Goal: Task Accomplishment & Management: Use online tool/utility

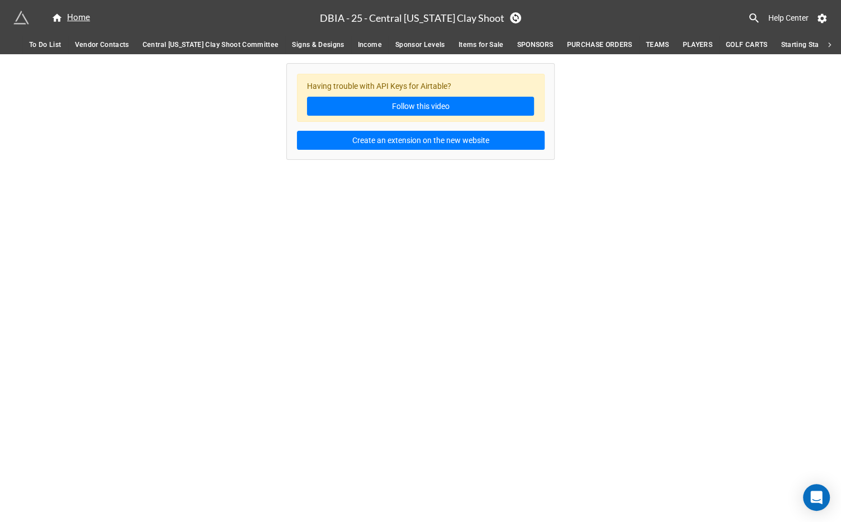
click at [461, 45] on span "Items for Sale" at bounding box center [481, 45] width 45 height 12
click at [517, 45] on span "SPONSORS" at bounding box center [535, 45] width 36 height 12
click at [574, 45] on span "PURCHASE ORDERS" at bounding box center [599, 45] width 65 height 12
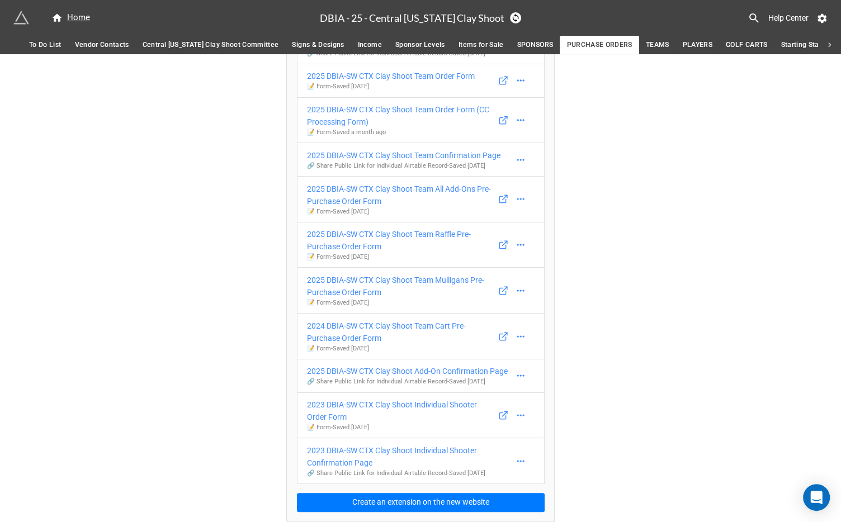
scroll to position [189, 0]
click at [682, 43] on span "PLAYERS" at bounding box center [697, 45] width 30 height 12
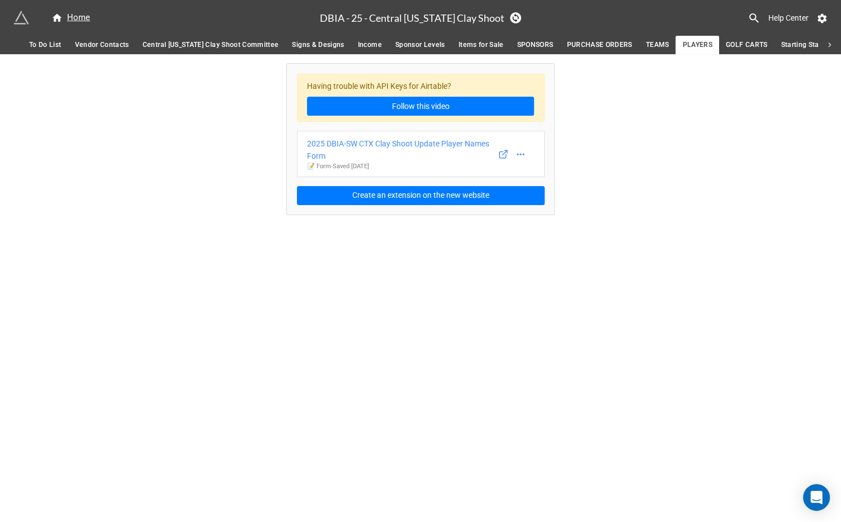
click at [646, 44] on span "TEAMS" at bounding box center [657, 45] width 23 height 12
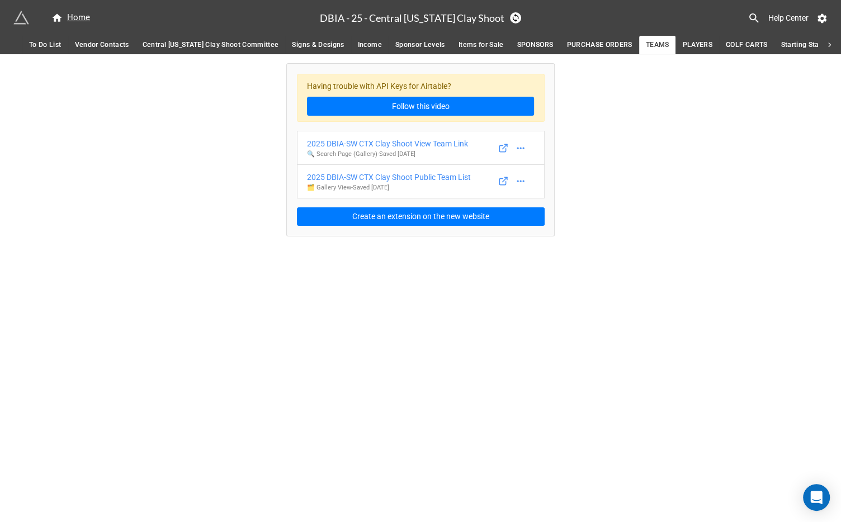
click at [685, 41] on span "PLAYERS" at bounding box center [697, 45] width 30 height 12
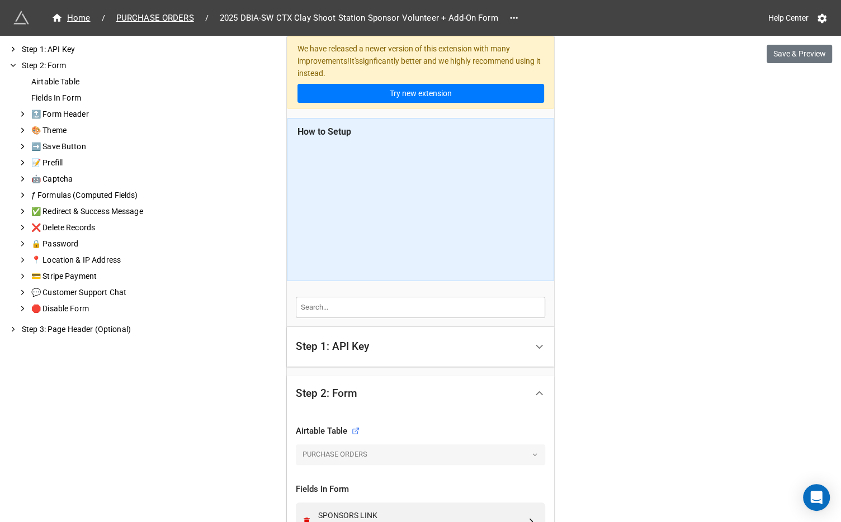
scroll to position [540, 0]
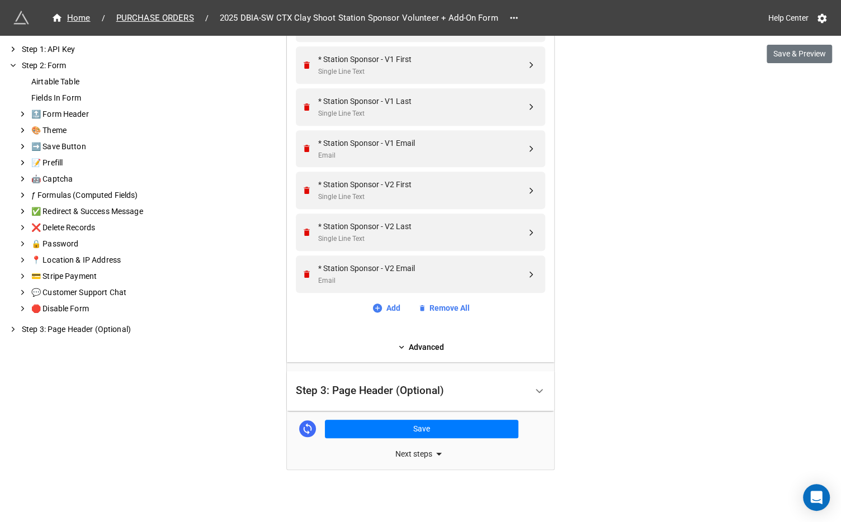
click at [372, 396] on div "Step 3: Page Header (Optional)" at bounding box center [411, 391] width 231 height 26
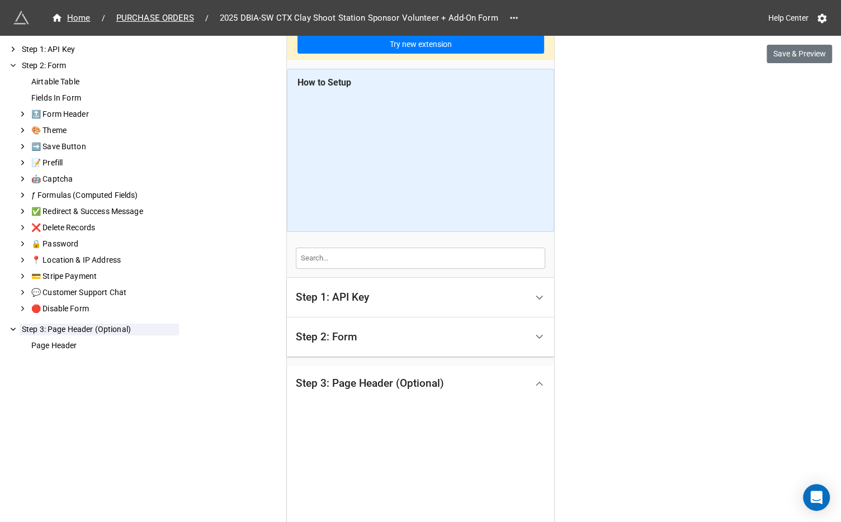
scroll to position [263, 0]
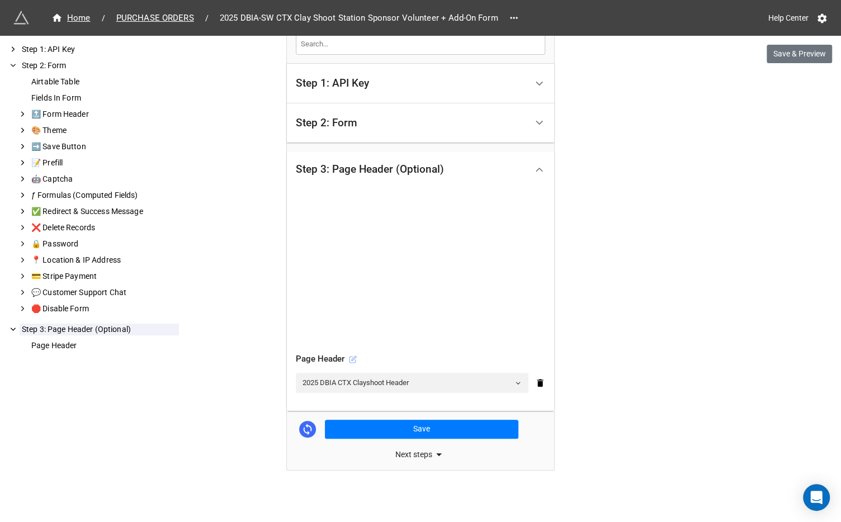
click at [349, 357] on icon at bounding box center [353, 360] width 8 height 8
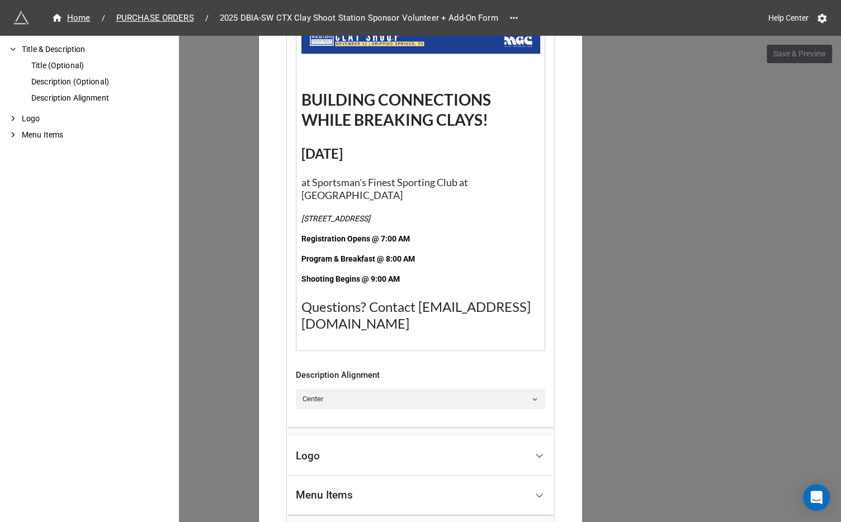
scroll to position [534, 0]
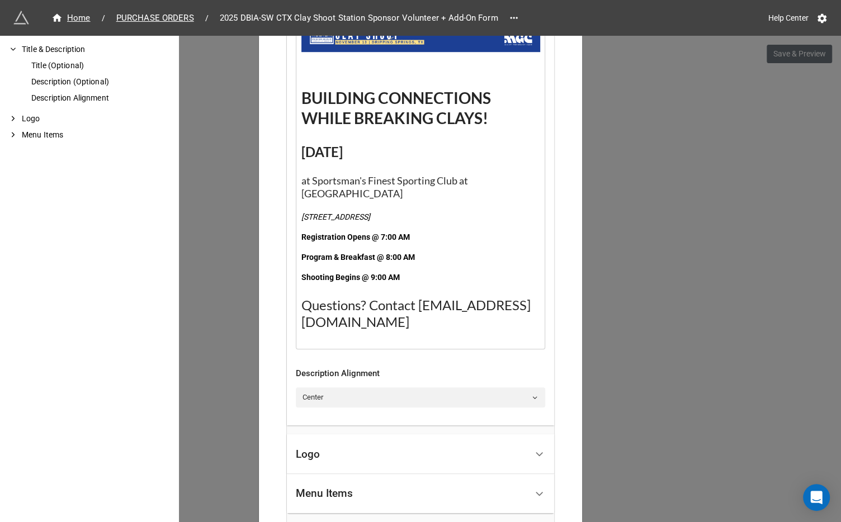
click at [393, 233] on span "Registration Opens @ 7:00 AM" at bounding box center [356, 237] width 109 height 9
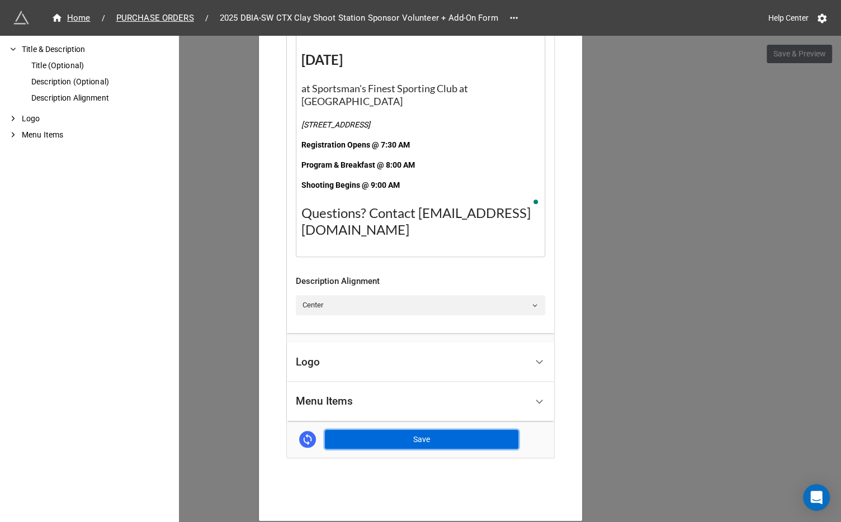
click at [433, 430] on button "Save" at bounding box center [422, 439] width 194 height 19
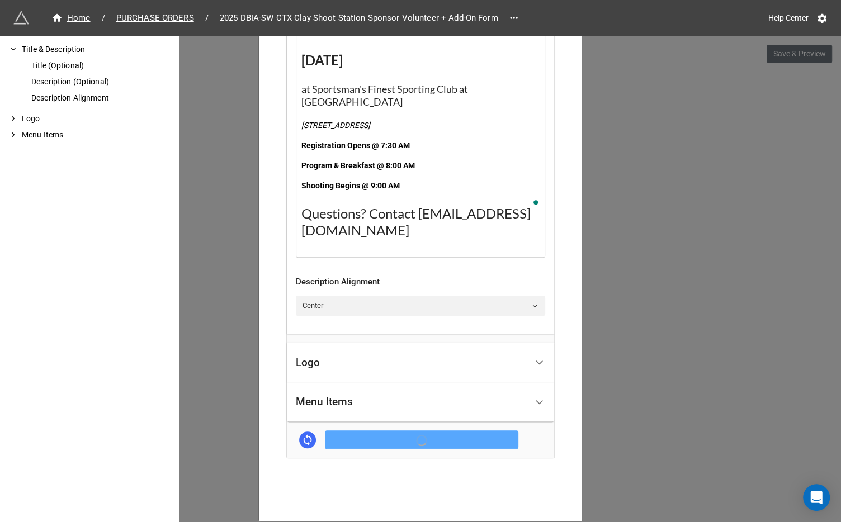
scroll to position [627, 0]
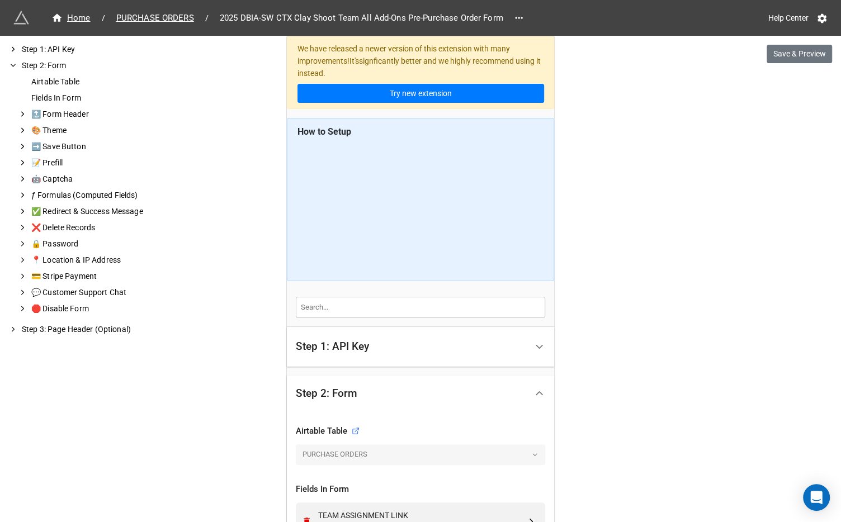
scroll to position [456, 0]
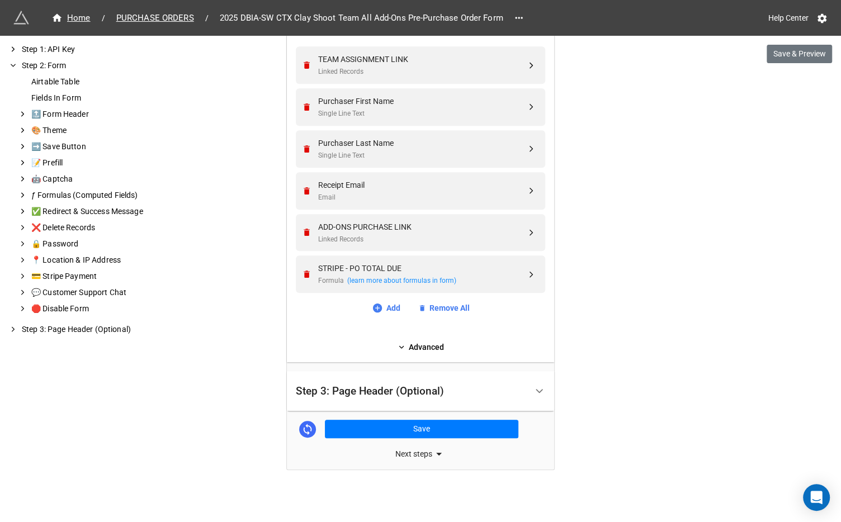
click at [432, 378] on div "Step 3: Page Header (Optional)" at bounding box center [411, 391] width 231 height 26
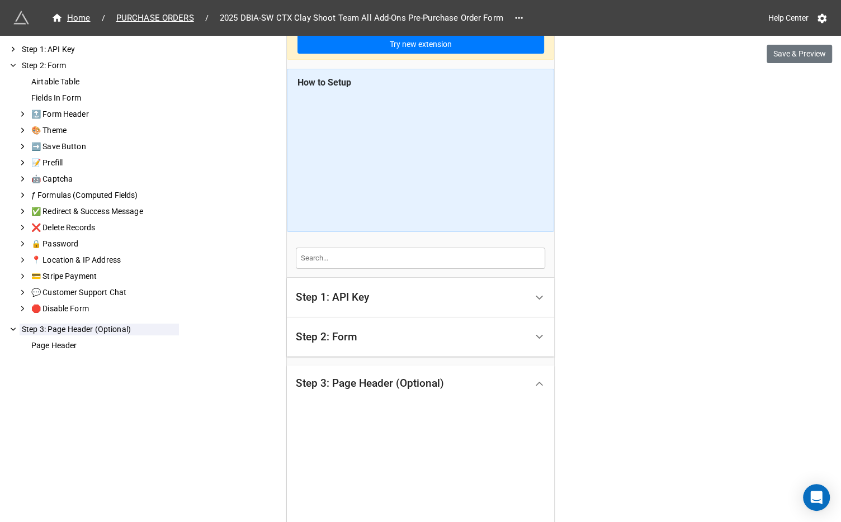
scroll to position [263, 0]
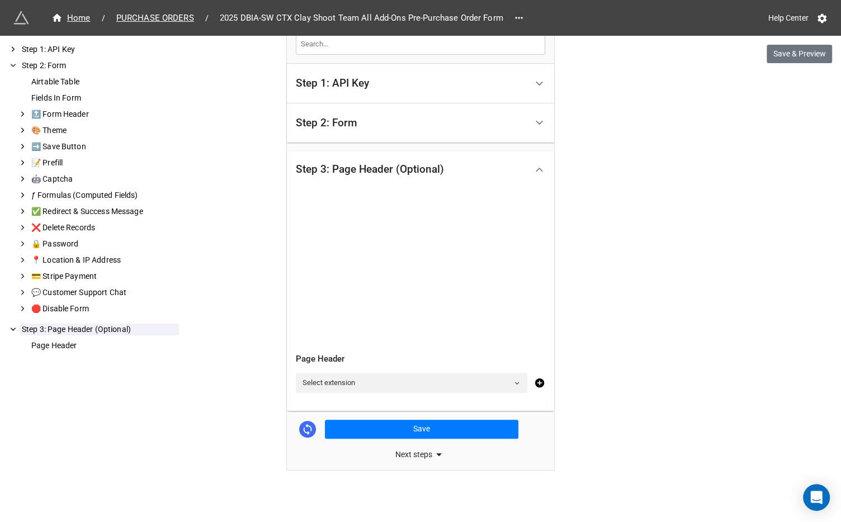
click at [394, 125] on div "Step 2: Form" at bounding box center [411, 123] width 231 height 26
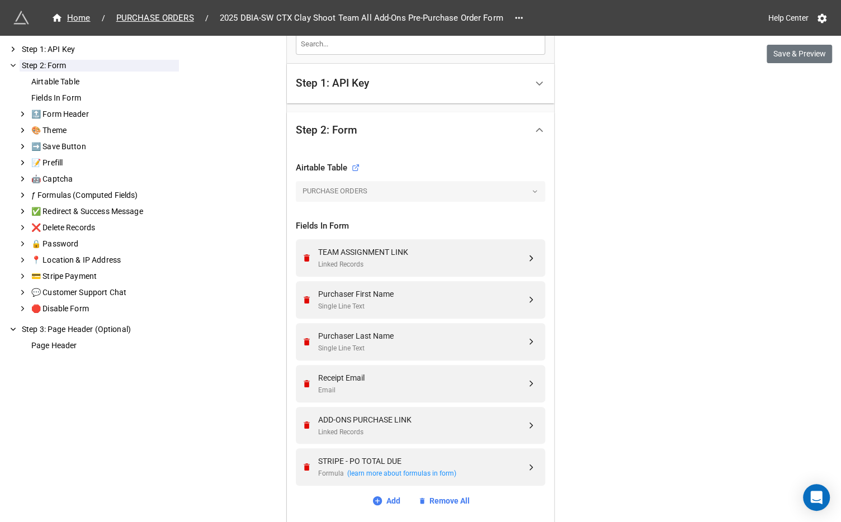
scroll to position [456, 0]
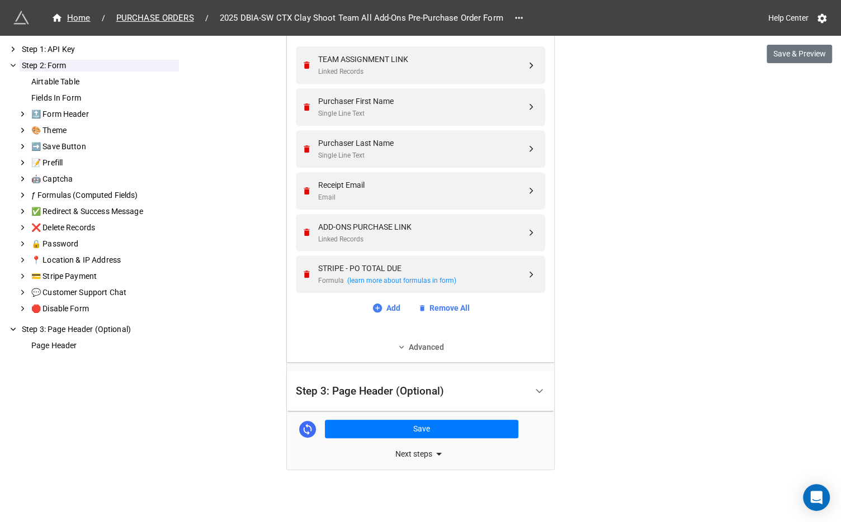
click at [407, 338] on div "Airtable Table PURCHASE ORDERS Fields In Form TEAM ASSIGNMENT LINK Linked Recor…" at bounding box center [420, 157] width 249 height 394
click at [407, 341] on link "Advanced" at bounding box center [420, 347] width 249 height 12
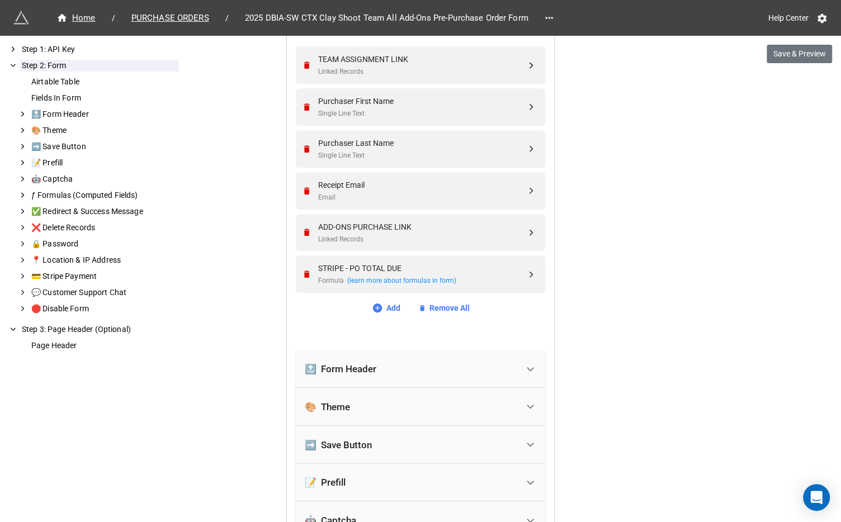
click at [384, 380] on div "🔝 Form Header" at bounding box center [420, 369] width 249 height 38
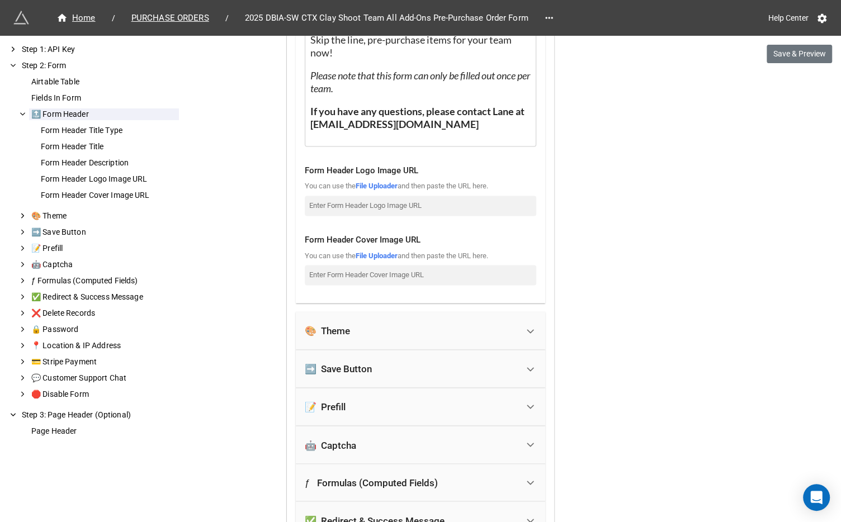
scroll to position [1250, 0]
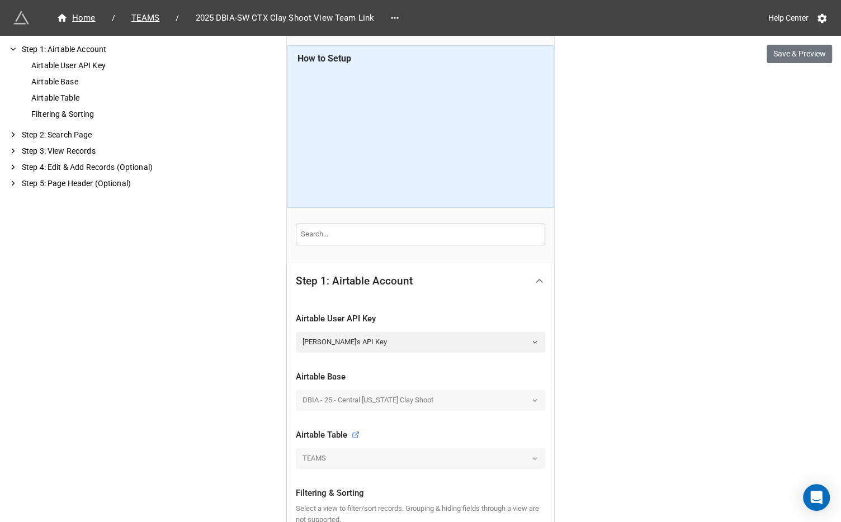
scroll to position [368, 0]
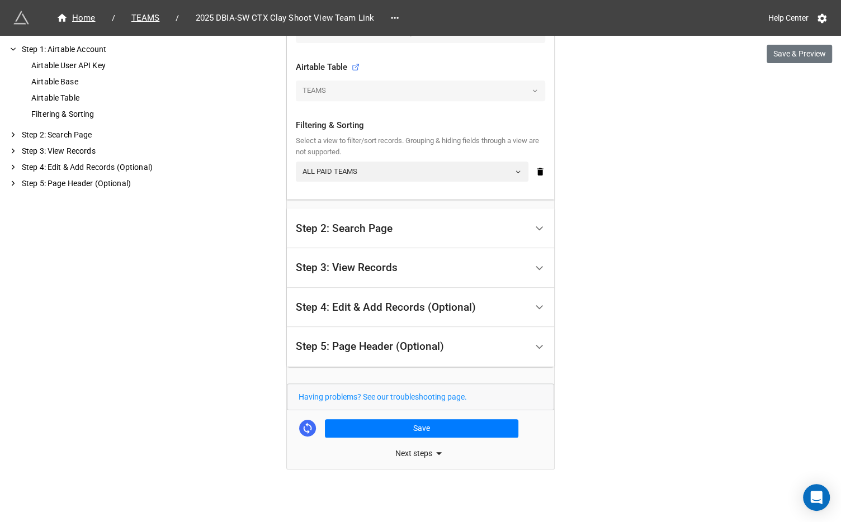
click at [396, 352] on div "Step 5: Page Header (Optional)" at bounding box center [411, 347] width 231 height 26
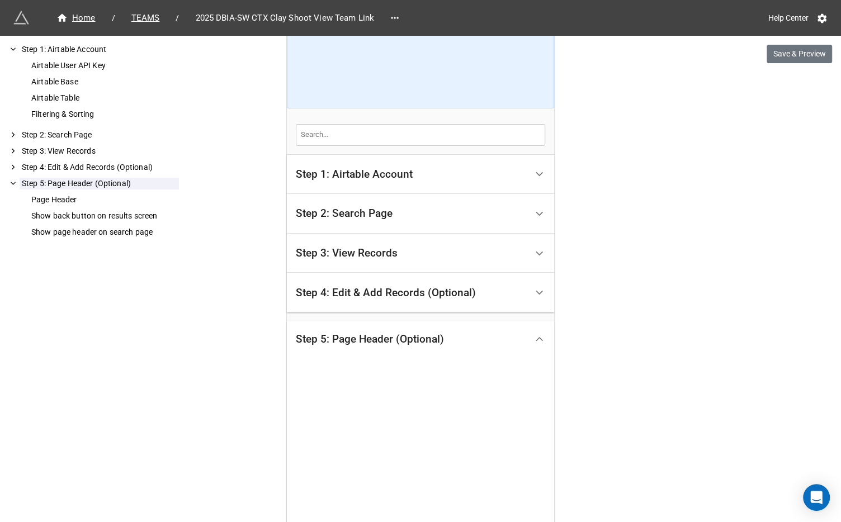
scroll to position [402, 0]
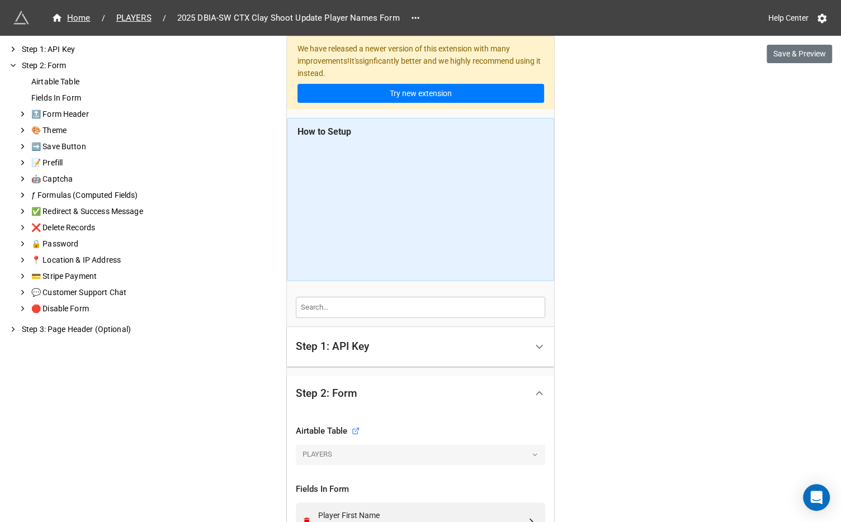
scroll to position [456, 0]
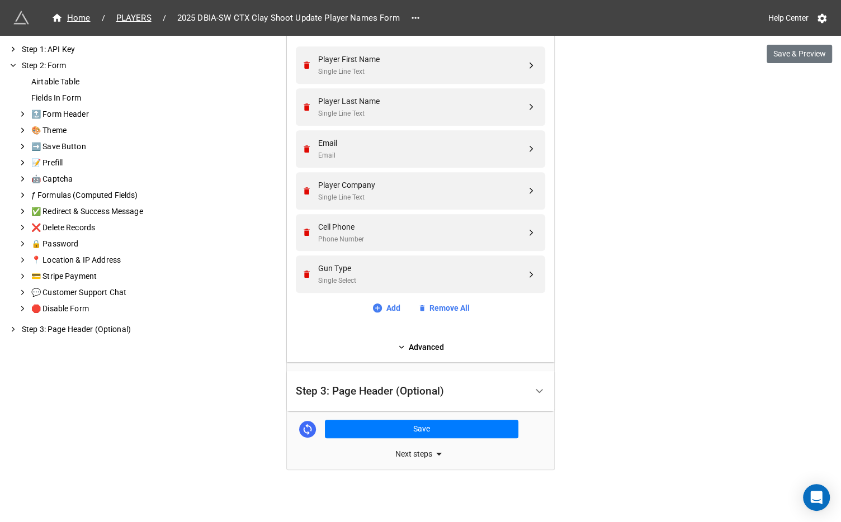
click at [408, 379] on div "Step 3: Page Header (Optional)" at bounding box center [411, 391] width 231 height 26
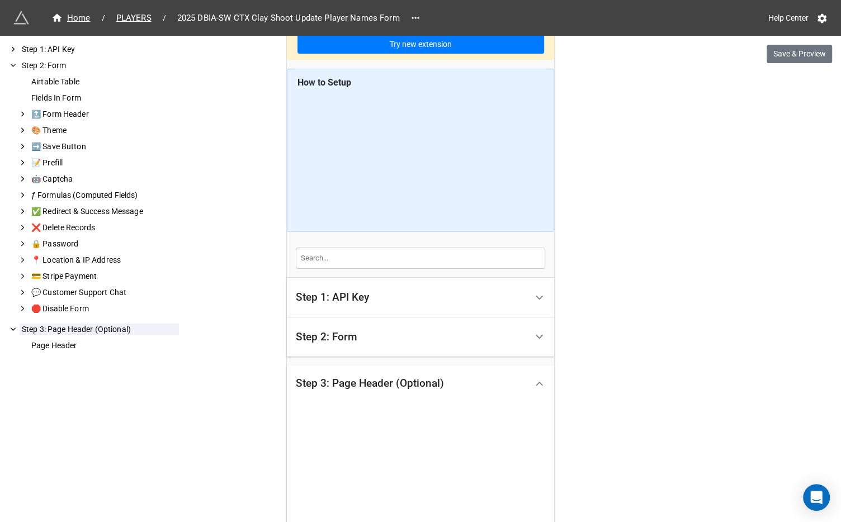
scroll to position [263, 0]
